Goal: Information Seeking & Learning: Understand process/instructions

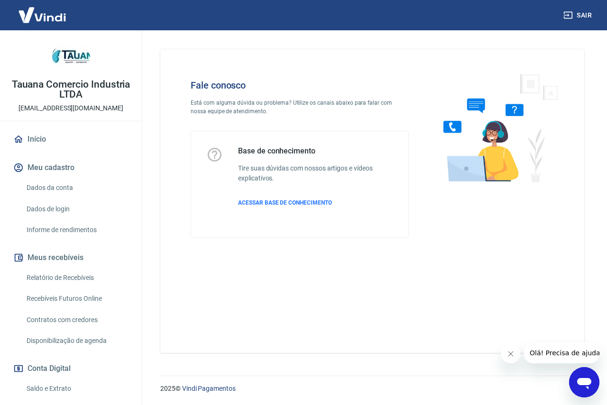
click at [582, 380] on icon "Abrir janela de mensagens" at bounding box center [584, 383] width 14 height 11
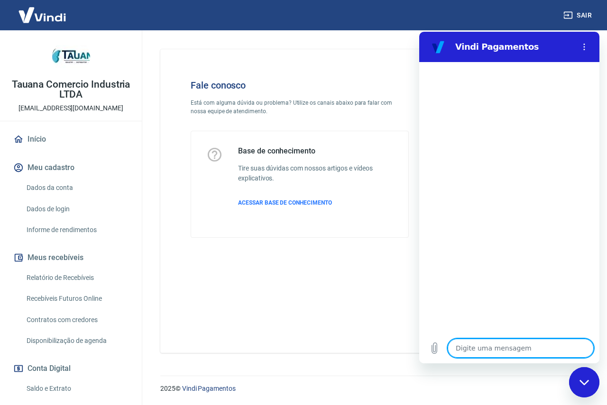
type textarea "B"
type textarea "x"
type textarea "BO"
type textarea "x"
type textarea "BOA"
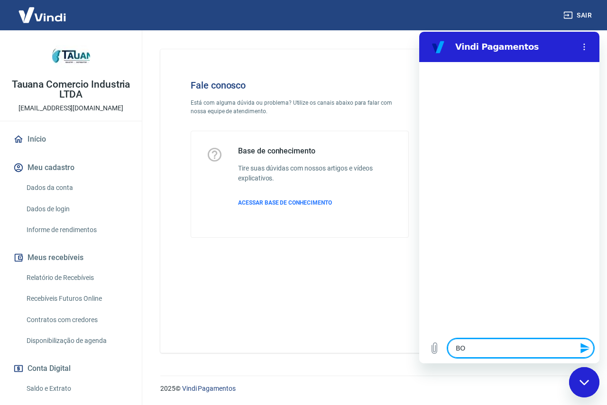
type textarea "x"
type textarea "BOA"
type textarea "x"
type textarea "BOA T"
type textarea "x"
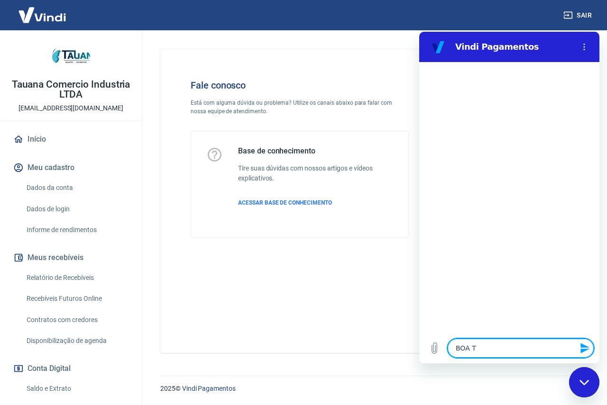
type textarea "BOA TA"
type textarea "x"
type textarea "BOA TAR"
type textarea "x"
type textarea "BOA TARD"
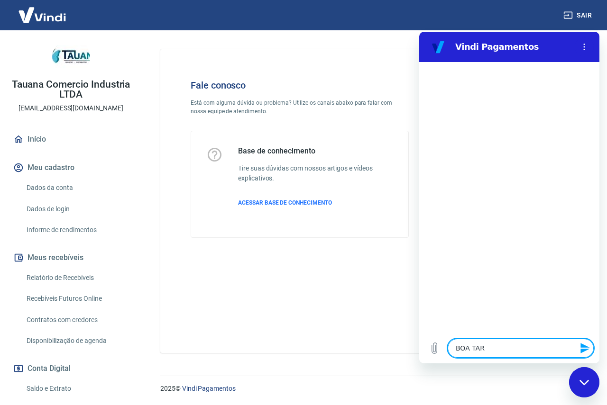
type textarea "x"
type textarea "BOA TARDE"
type textarea "x"
type textarea "BOA TARDE."
type textarea "x"
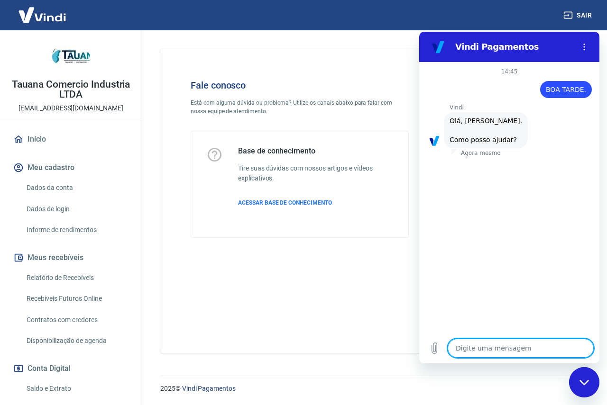
scroll to position [22, 0]
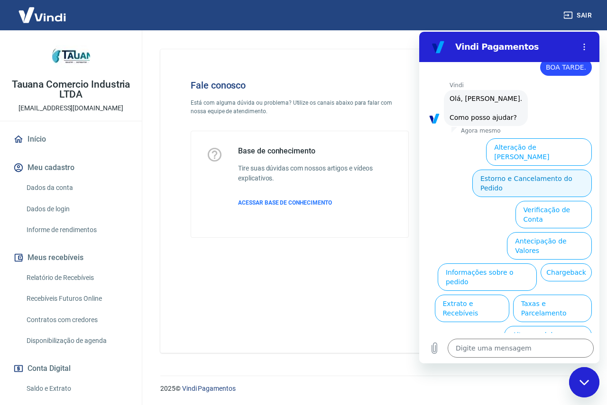
click at [526, 171] on button "Estorno e Cancelamento do Pedido" at bounding box center [531, 183] width 119 height 27
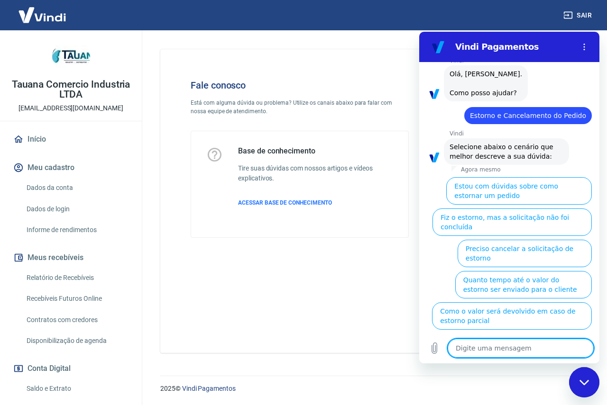
scroll to position [49, 0]
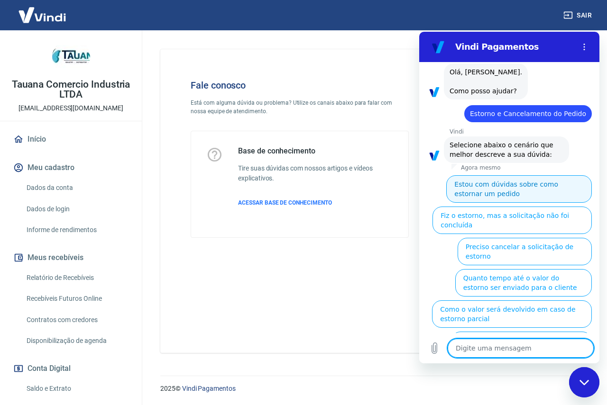
click at [459, 186] on button "Estou com dúvidas sobre como estornar um pedido" at bounding box center [519, 188] width 146 height 27
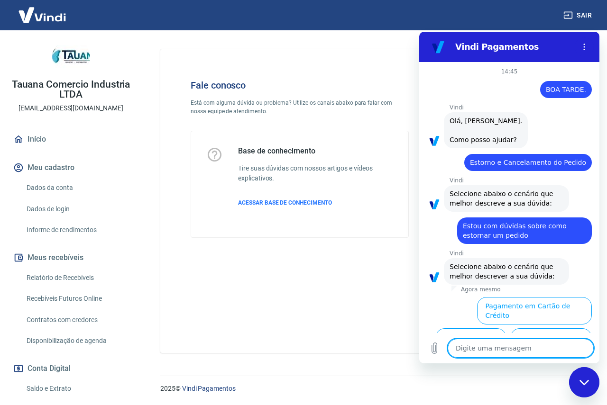
scroll to position [28, 0]
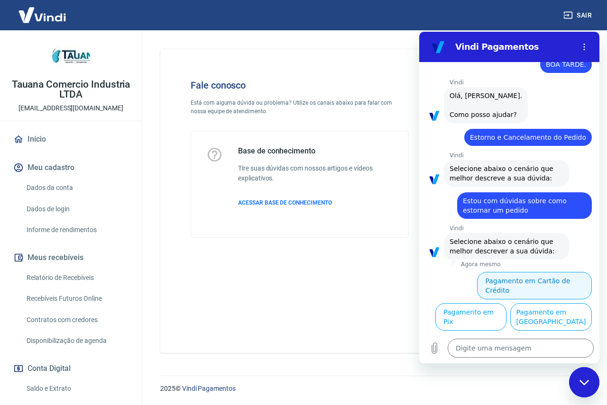
click at [528, 279] on button "Pagamento em Cartão de Crédito" at bounding box center [534, 285] width 115 height 27
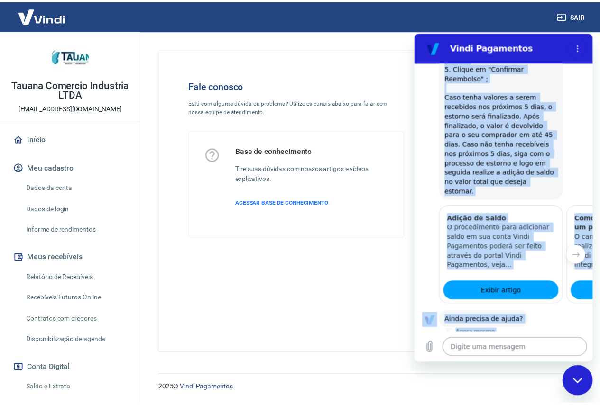
scroll to position [423, 0]
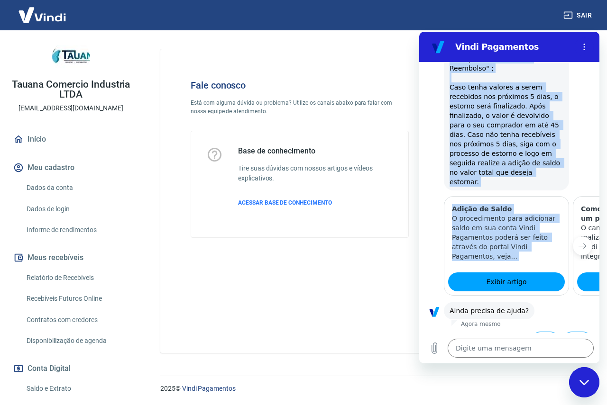
drag, startPoint x: 446, startPoint y: 93, endPoint x: 563, endPoint y: 258, distance: 202.0
click at [563, 258] on div "14:45 diz: BOA TARDE. Enviado · Agora mesmo [PERSON_NAME] diz: [PERSON_NAME], […" at bounding box center [509, 197] width 180 height 271
copy div "Para realizar o estorno de uma transação paga via cartão de crédito é necessári…"
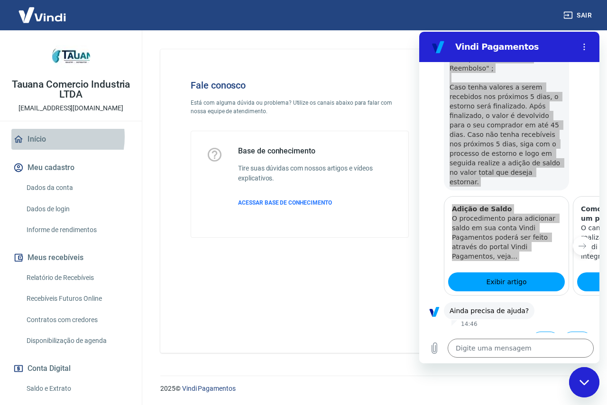
click at [44, 137] on link "Início" at bounding box center [70, 139] width 119 height 21
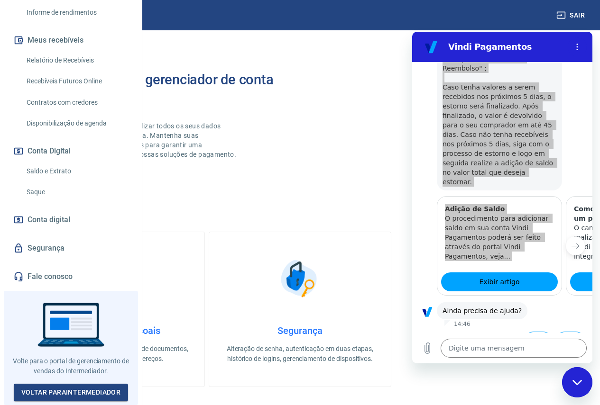
scroll to position [72, 0]
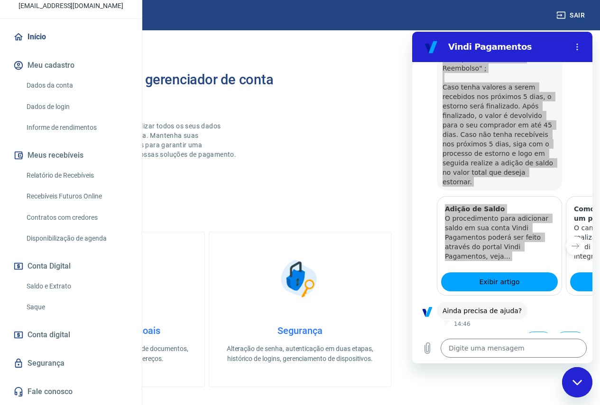
click at [73, 166] on button "Meus recebíveis" at bounding box center [70, 155] width 119 height 21
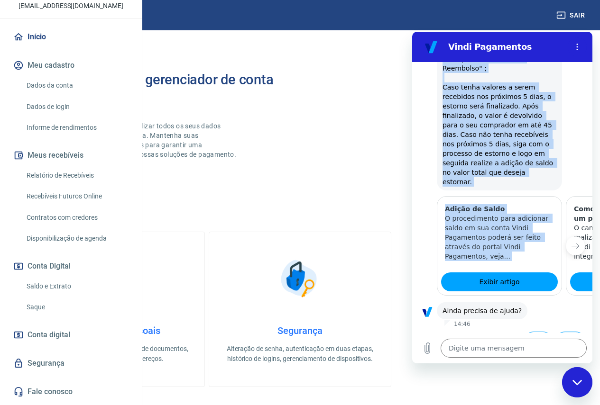
click at [559, 332] on button "Não" at bounding box center [569, 341] width 29 height 18
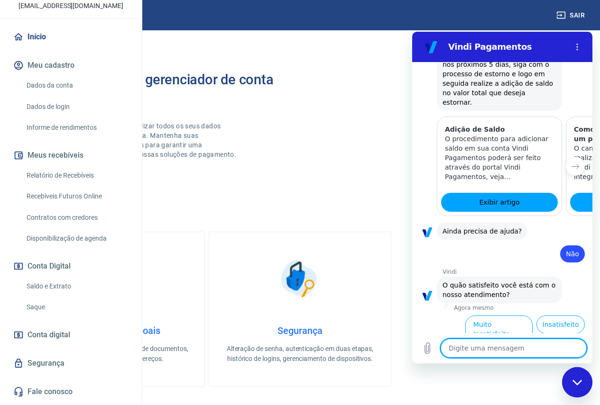
scroll to position [509, 0]
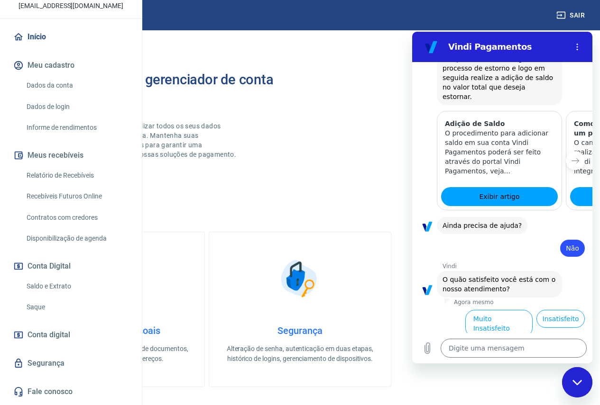
click at [489, 341] on button "Satisfeito" at bounding box center [496, 350] width 44 height 18
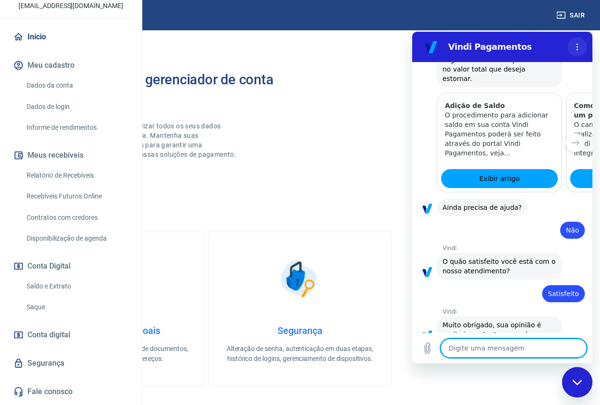
scroll to position [528, 0]
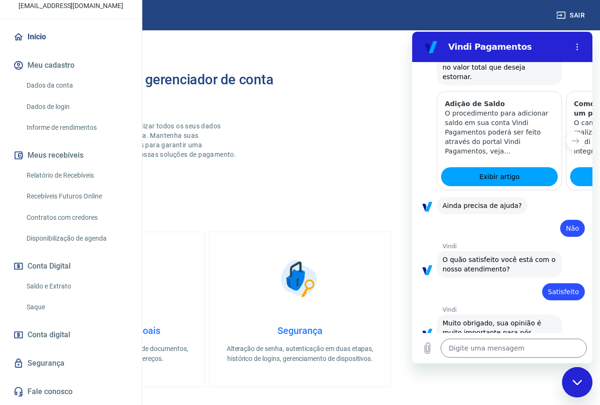
click at [581, 383] on icon "Fechar janela de mensagens" at bounding box center [577, 383] width 10 height 6
type textarea "x"
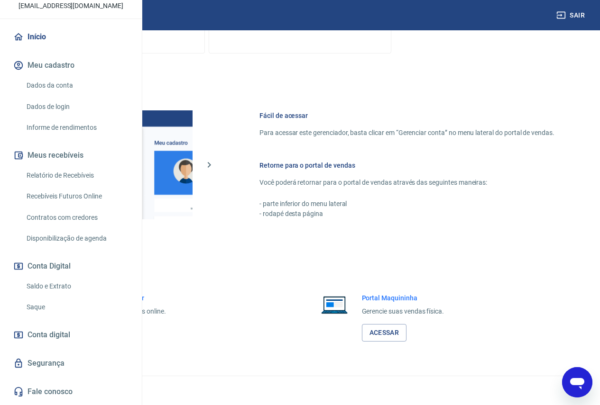
scroll to position [373, 0]
click at [73, 185] on link "Relatório de Recebíveis" at bounding box center [77, 175] width 108 height 19
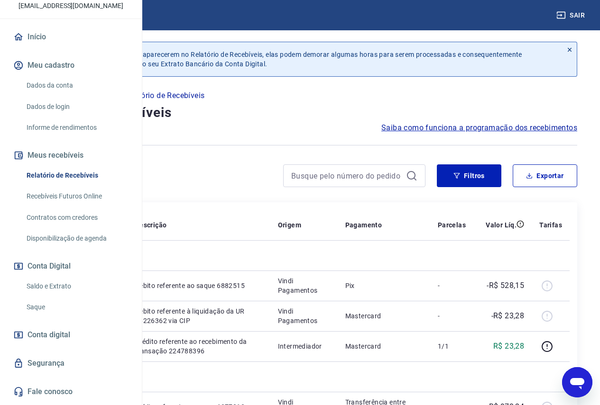
click at [80, 206] on link "Recebíveis Futuros Online" at bounding box center [77, 196] width 108 height 19
